Goal: Information Seeking & Learning: Find specific page/section

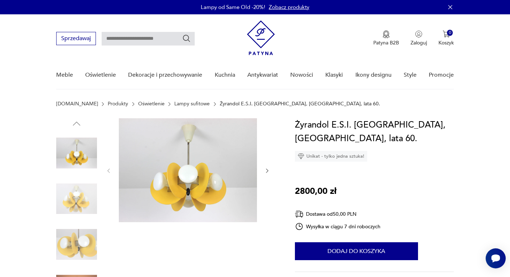
click at [125, 40] on input "text" at bounding box center [148, 39] width 93 height 14
type input "*********"
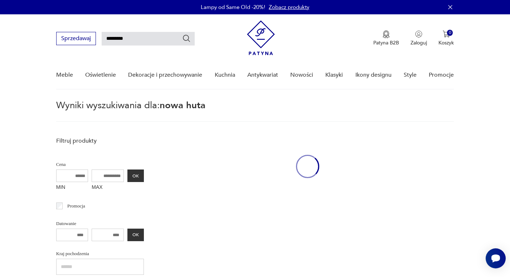
scroll to position [25, 0]
